Goal: Task Accomplishment & Management: Manage account settings

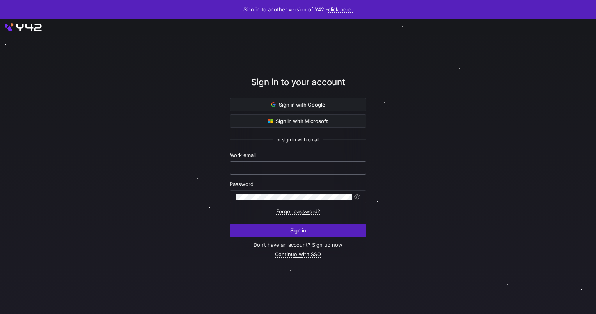
click at [261, 169] on input "text" at bounding box center [297, 168] width 123 height 6
type input "[EMAIL_ADDRESS][DOMAIN_NAME]"
click at [230, 224] on button "Sign in" at bounding box center [298, 230] width 137 height 13
click at [150, 163] on div at bounding box center [298, 166] width 536 height 265
click at [228, 198] on div "Sign in to your account Sign in with Google Sign in with Microsoft or sign in w…" at bounding box center [298, 166] width 596 height 295
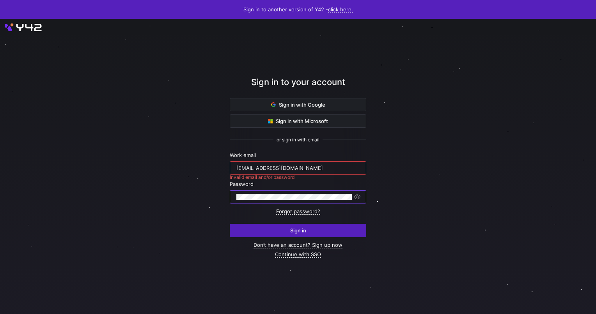
click at [230, 224] on button "Sign in" at bounding box center [298, 230] width 137 height 13
